Goal: Find specific page/section: Find specific page/section

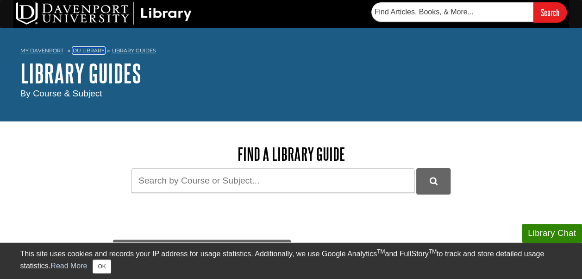
click at [94, 53] on link "DU Library" at bounding box center [89, 50] width 32 height 6
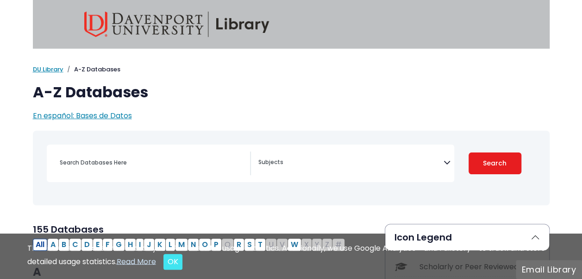
scroll to position [194, 0]
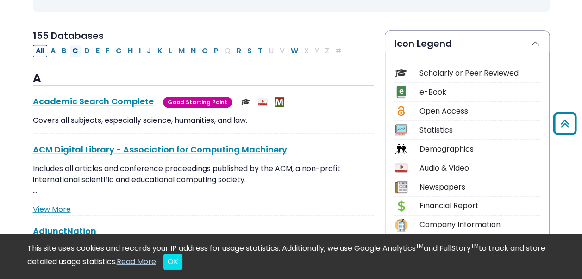
click at [75, 49] on button "C" at bounding box center [75, 51] width 12 height 12
select select "Database Subject Filter"
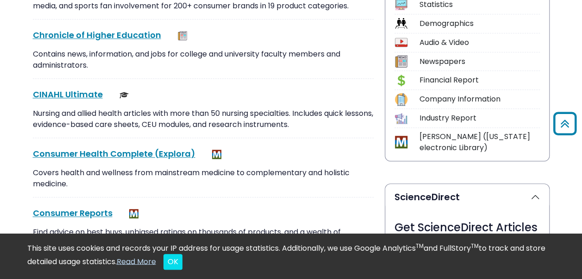
scroll to position [322, 0]
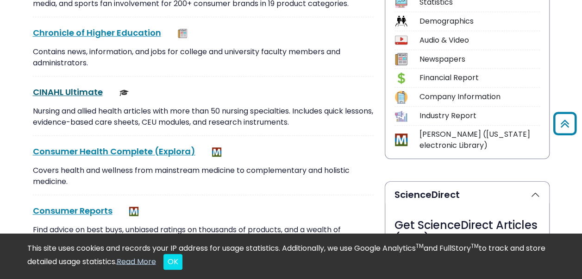
click at [94, 89] on link "CINAHL Ultimate This link opens in a new window" at bounding box center [68, 92] width 70 height 12
